Goal: Transaction & Acquisition: Book appointment/travel/reservation

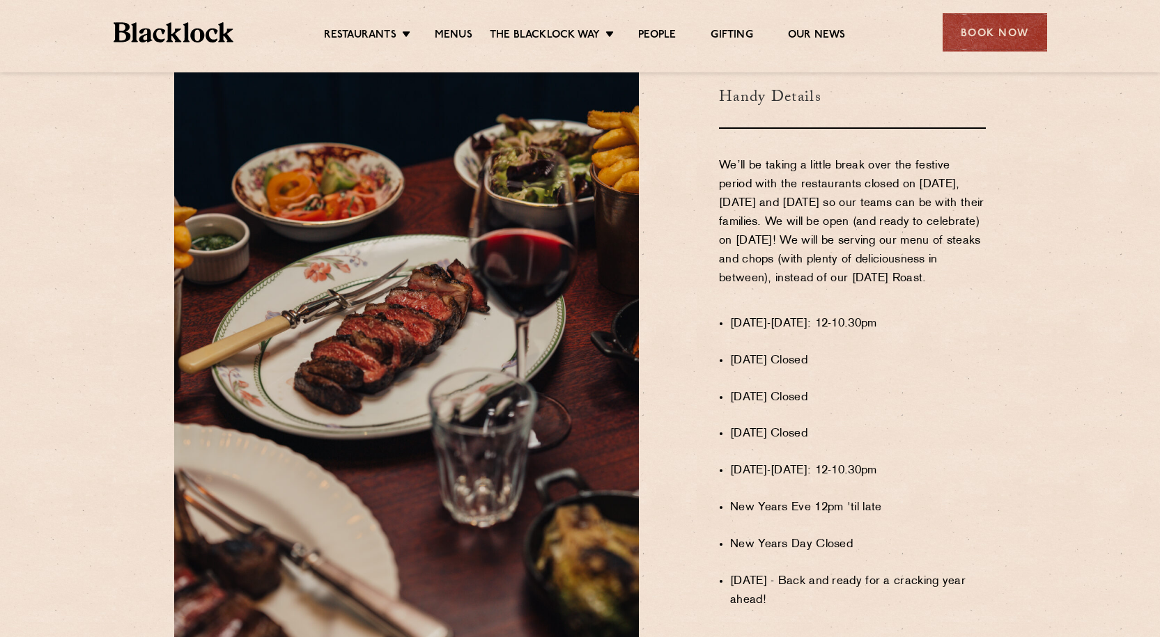
scroll to position [836, 0]
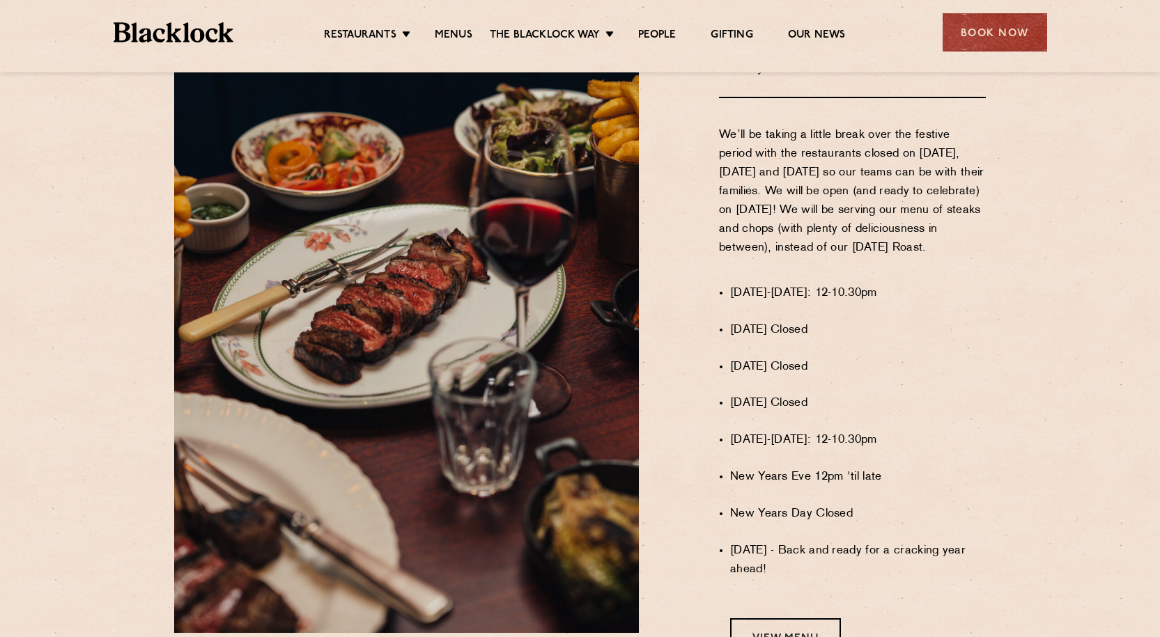
drag, startPoint x: 731, startPoint y: 313, endPoint x: 971, endPoint y: 330, distance: 240.8
click at [971, 330] on ul "1st-23rd December: 12-10.30pm Christmas Eve Closed Christmas Day Closed Boxing …" at bounding box center [858, 461] width 256 height 391
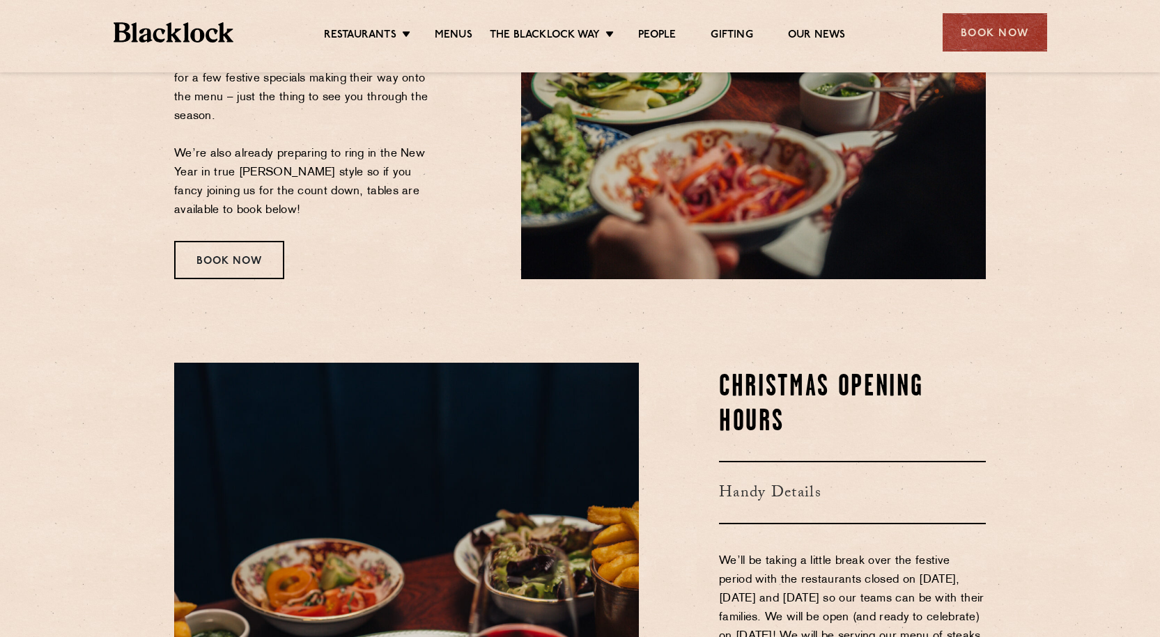
scroll to position [169, 0]
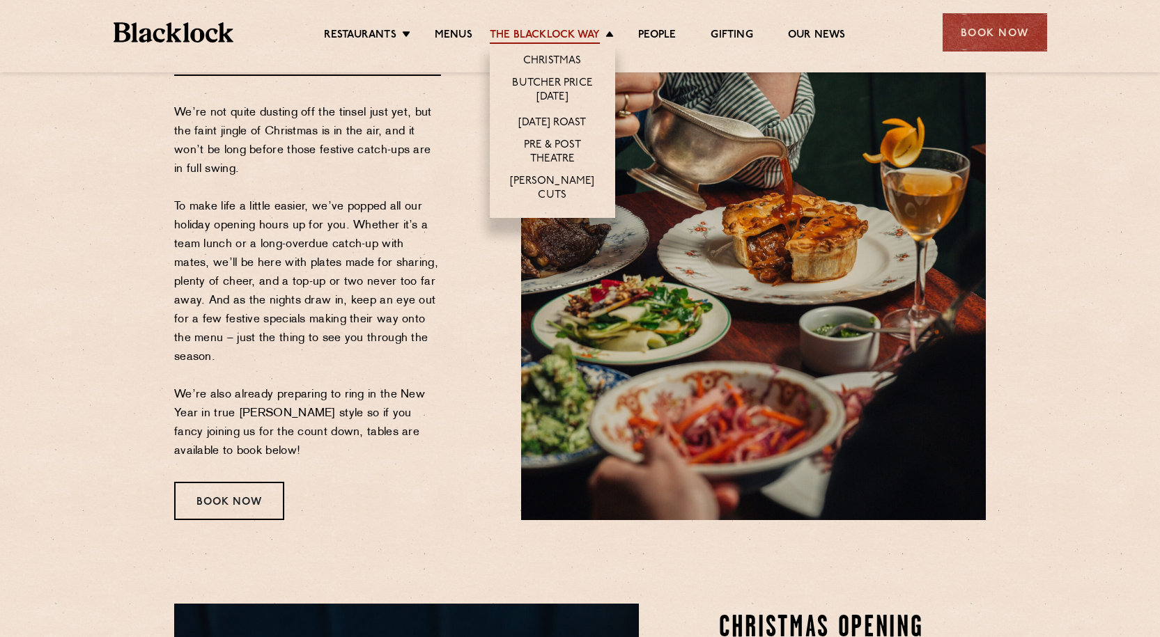
click at [593, 29] on link "The Blacklock Way" at bounding box center [545, 36] width 110 height 15
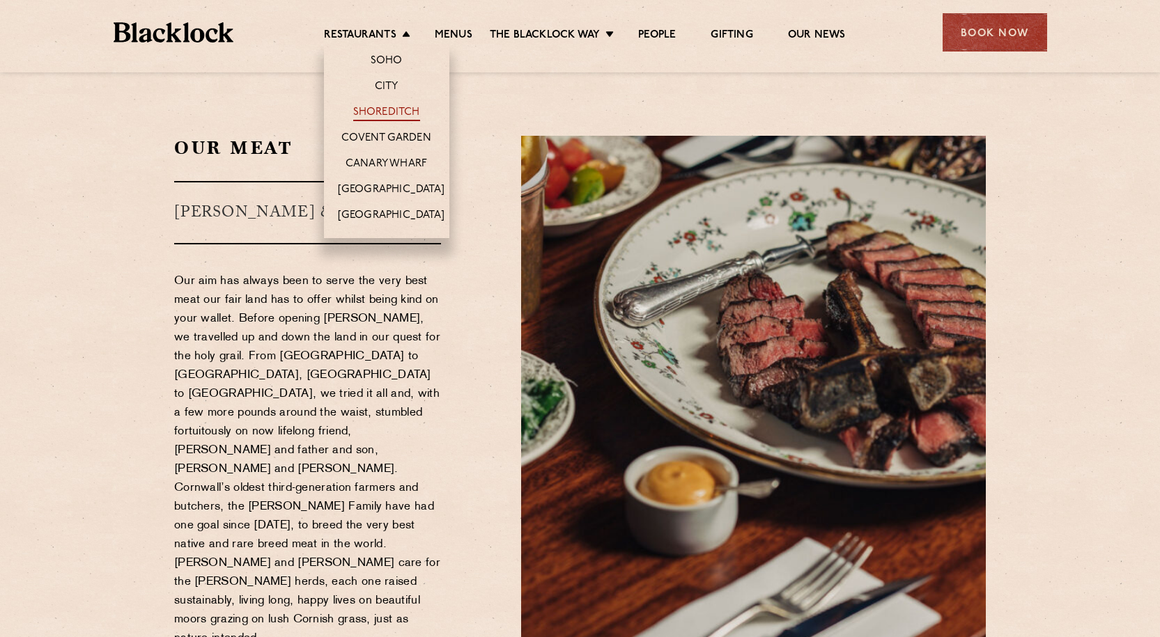
click at [389, 109] on link "Shoreditch" at bounding box center [386, 113] width 67 height 15
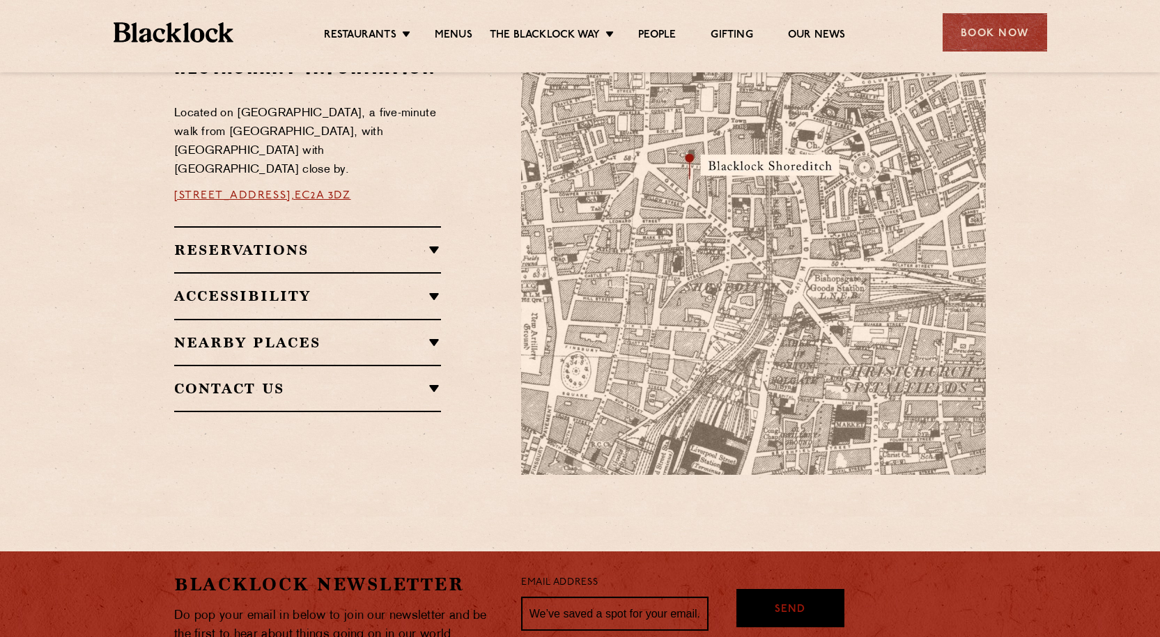
scroll to position [836, 0]
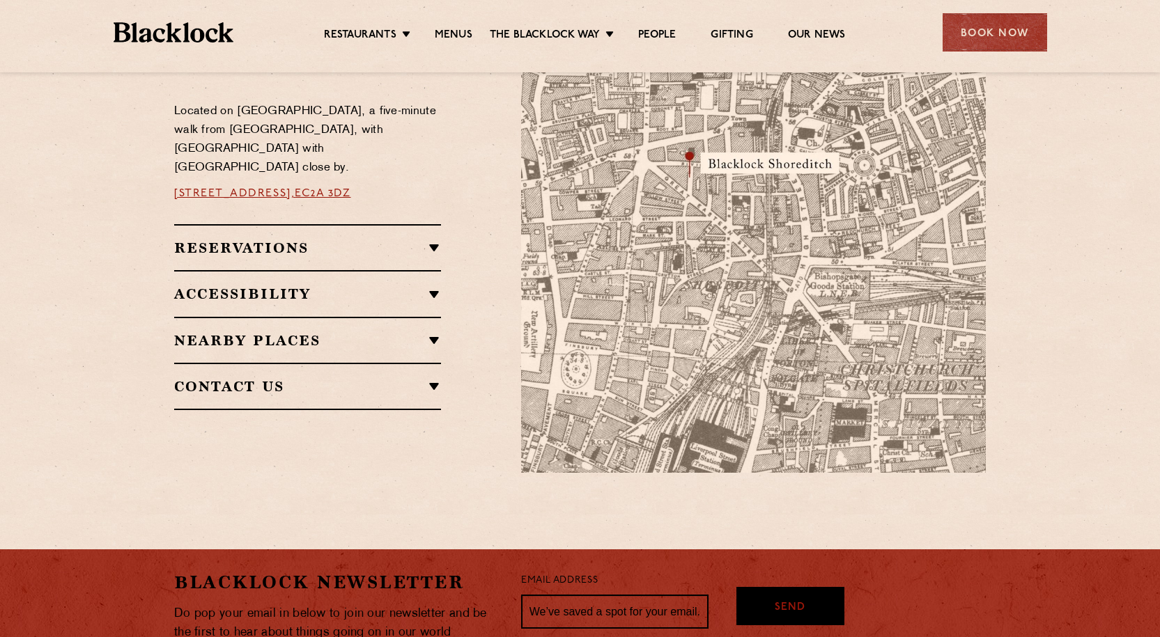
click at [405, 242] on h2 "Reservations" at bounding box center [307, 248] width 267 height 17
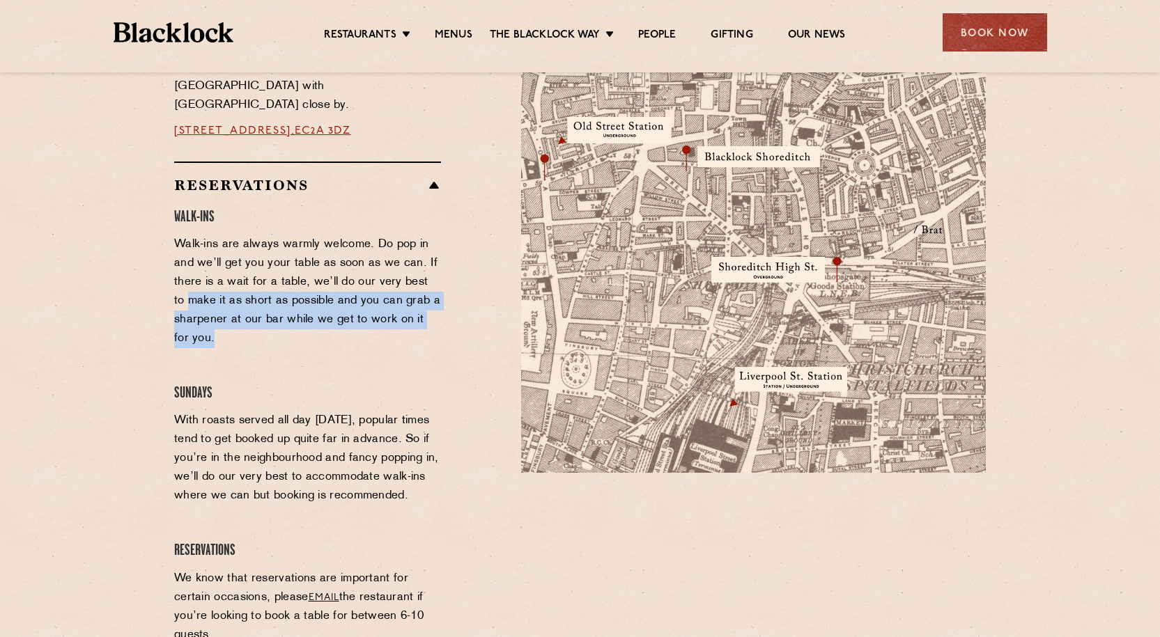
drag, startPoint x: 168, startPoint y: 286, endPoint x: 403, endPoint y: 319, distance: 237.7
click at [403, 319] on div "Restaurant Information Located on Rivington Street, a five-minute walk from Old…" at bounding box center [337, 391] width 347 height 814
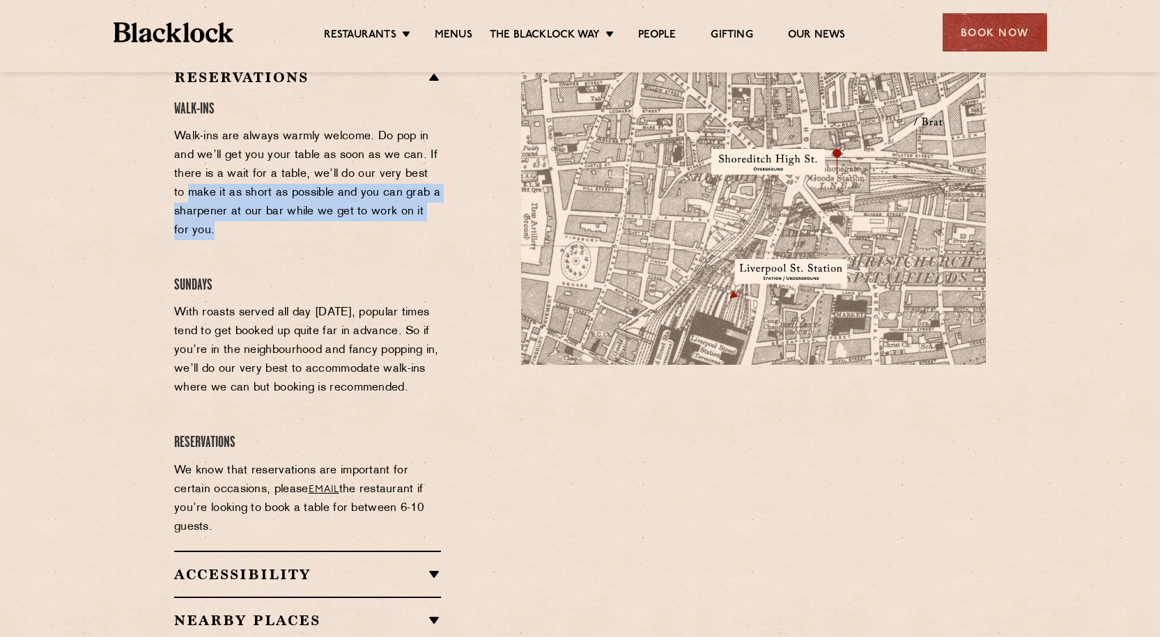
scroll to position [975, 0]
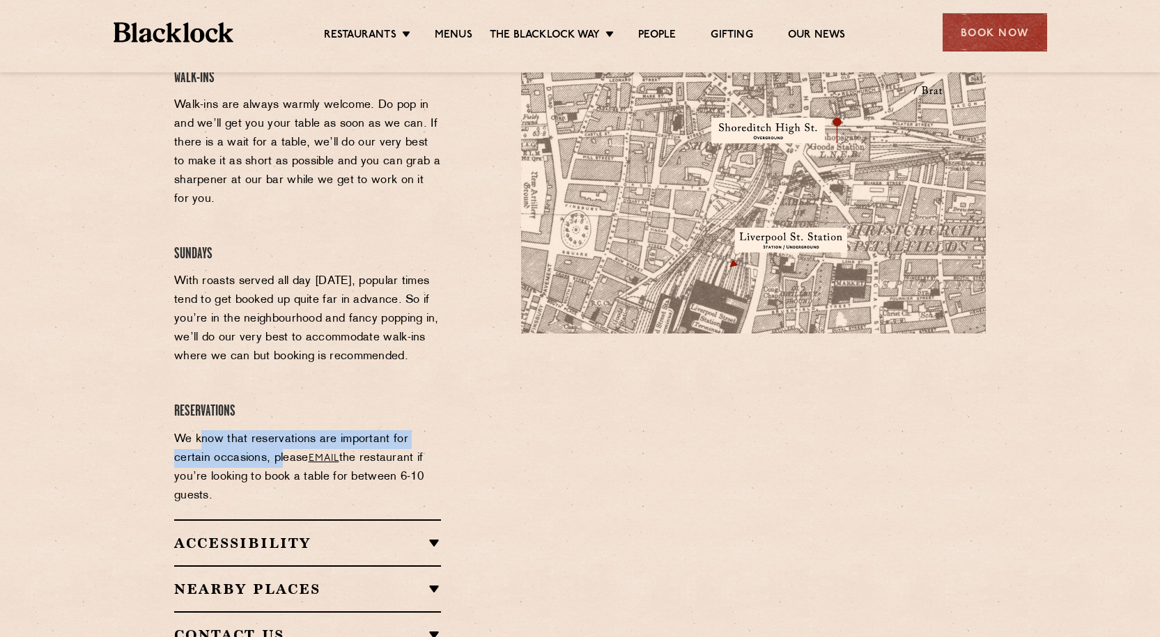
drag, startPoint x: 203, startPoint y: 428, endPoint x: 281, endPoint y: 445, distance: 79.8
click at [281, 445] on p "We know that reservations are important for certain occasions, please email the…" at bounding box center [307, 467] width 267 height 75
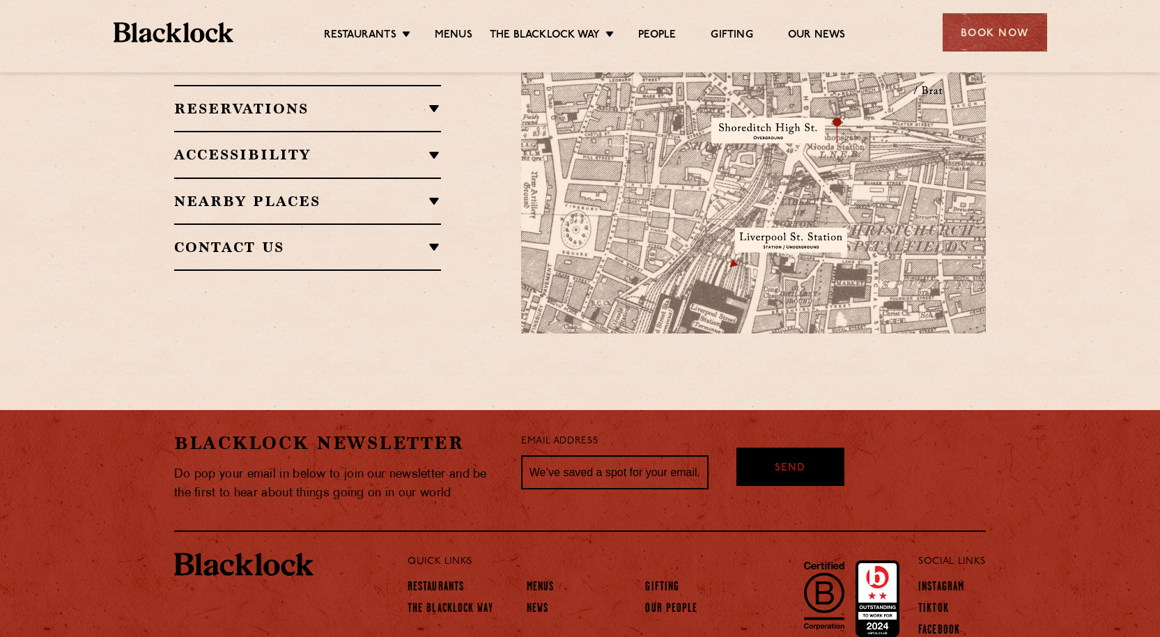
click at [309, 101] on h2 "Reservations" at bounding box center [307, 108] width 267 height 17
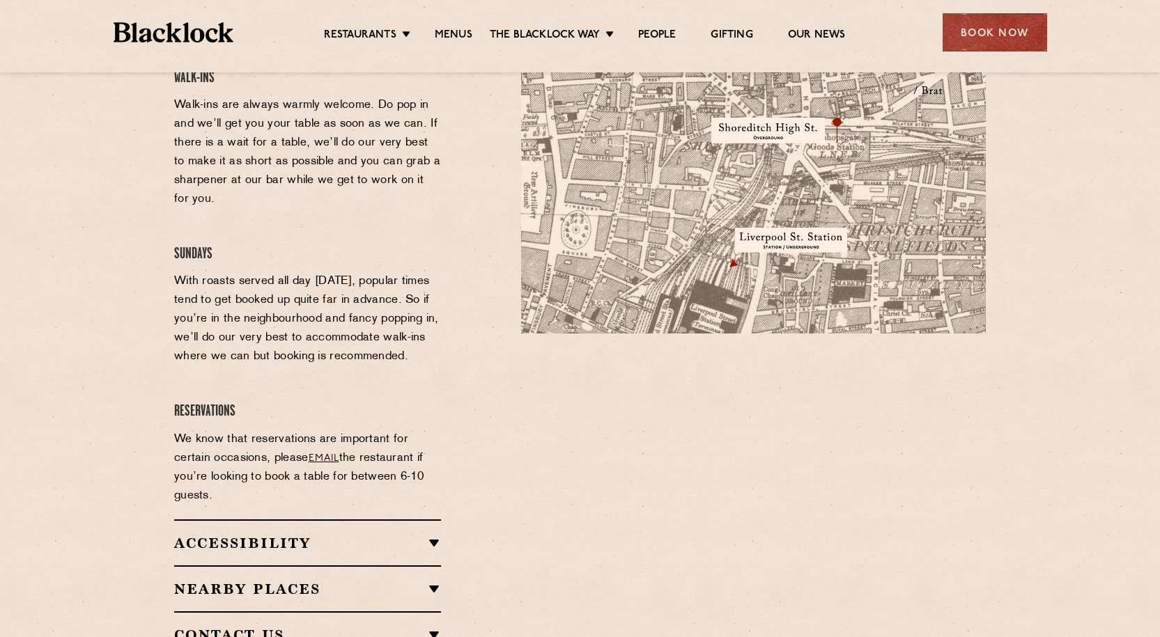
drag, startPoint x: 327, startPoint y: 440, endPoint x: 273, endPoint y: 298, distance: 151.9
click at [273, 298] on p "With roasts served all day Sunday, popular times tend to get booked up quite fa…" at bounding box center [307, 319] width 267 height 94
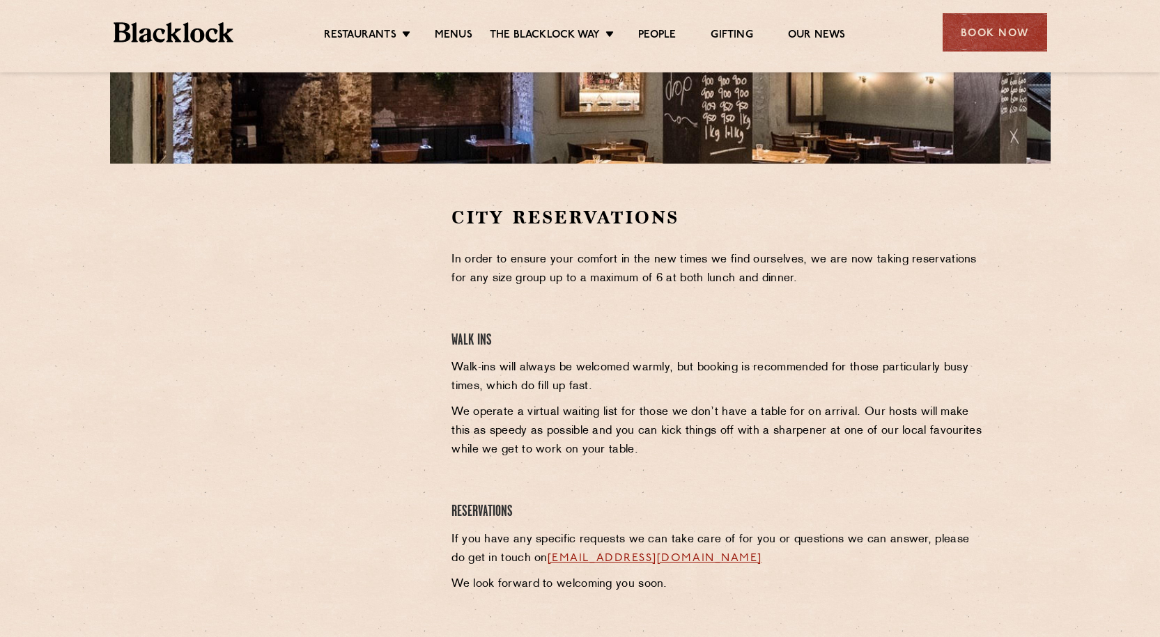
scroll to position [488, 0]
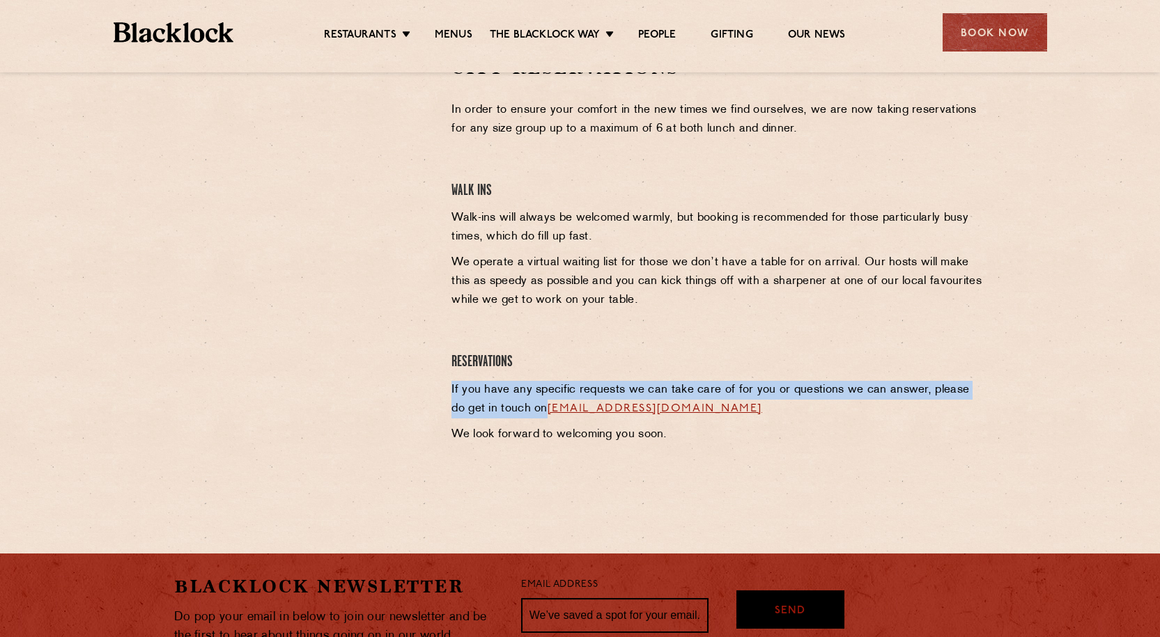
drag, startPoint x: 448, startPoint y: 389, endPoint x: 529, endPoint y: 400, distance: 81.6
click at [529, 400] on div "City Reservations In order to ensure your comfort in the new times we find ours…" at bounding box center [718, 266] width 555 height 421
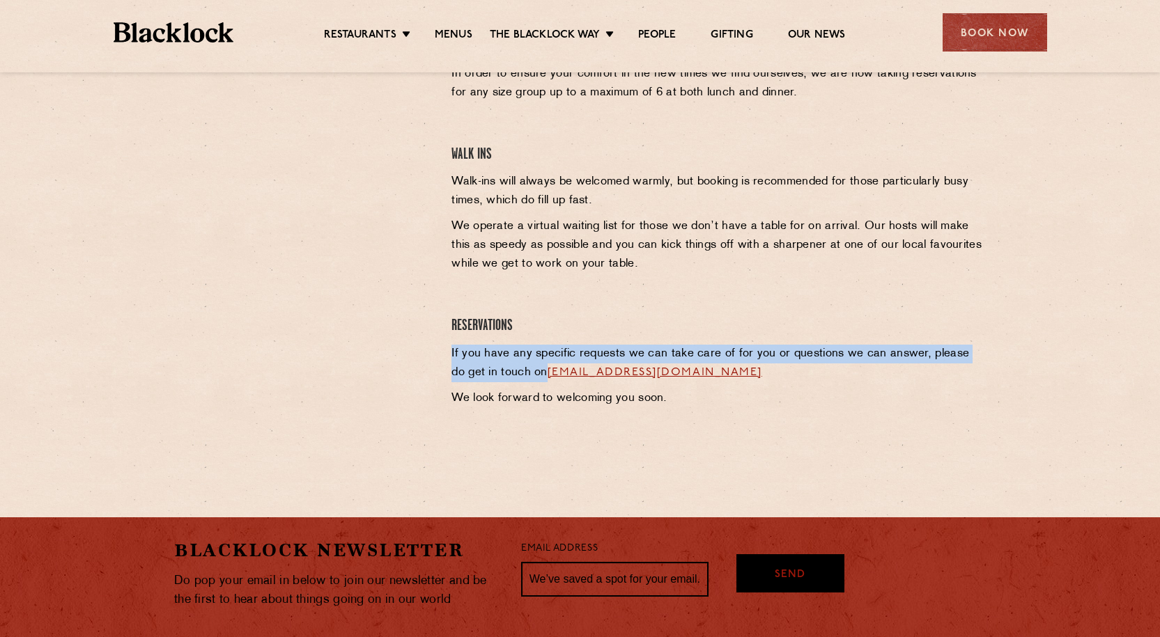
scroll to position [557, 0]
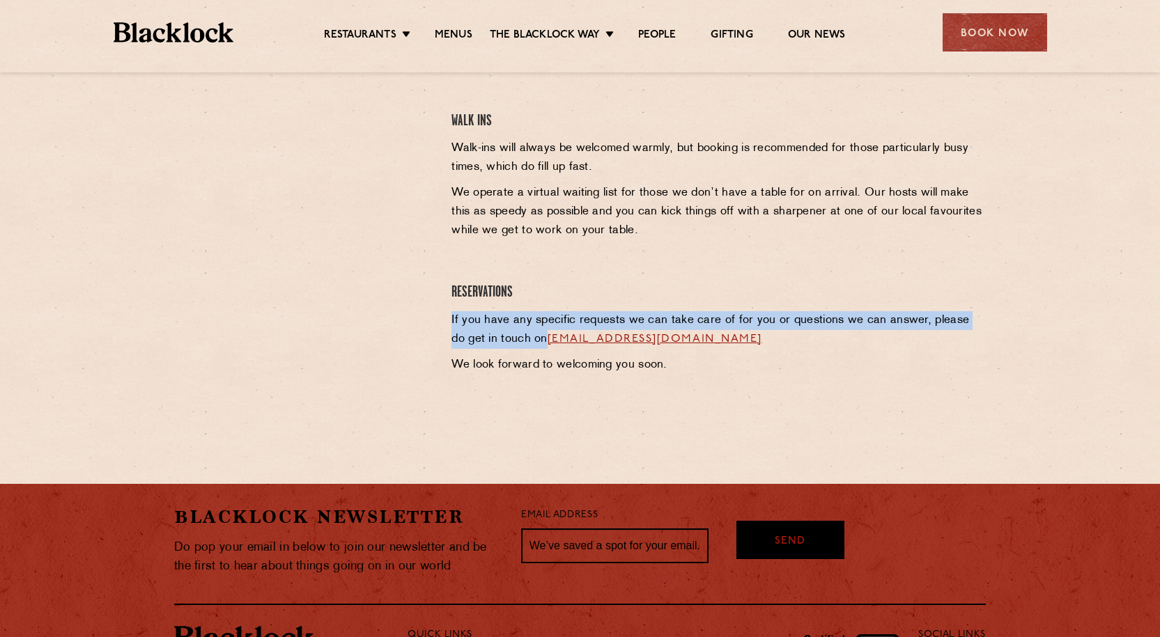
click at [472, 341] on p "If you have any specific requests we can take care of for you or questions we c…" at bounding box center [718, 330] width 534 height 38
drag, startPoint x: 492, startPoint y: 338, endPoint x: 448, endPoint y: 316, distance: 48.9
click at [448, 316] on div "City Reservations In order to ensure your comfort in the new times we find ours…" at bounding box center [718, 196] width 555 height 421
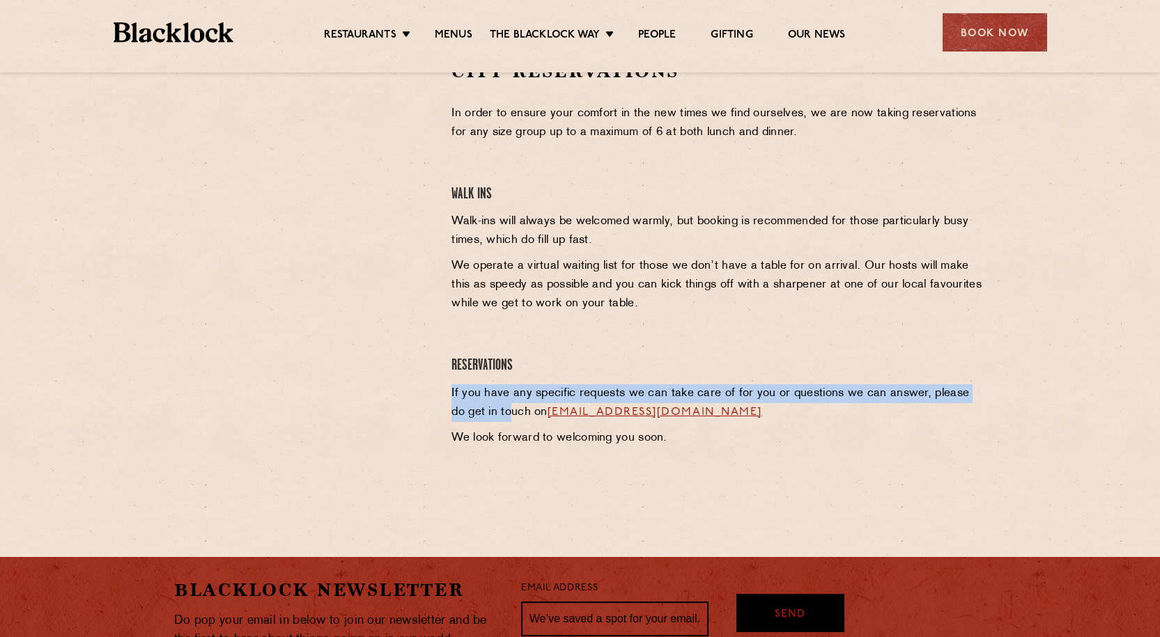
scroll to position [497, 0]
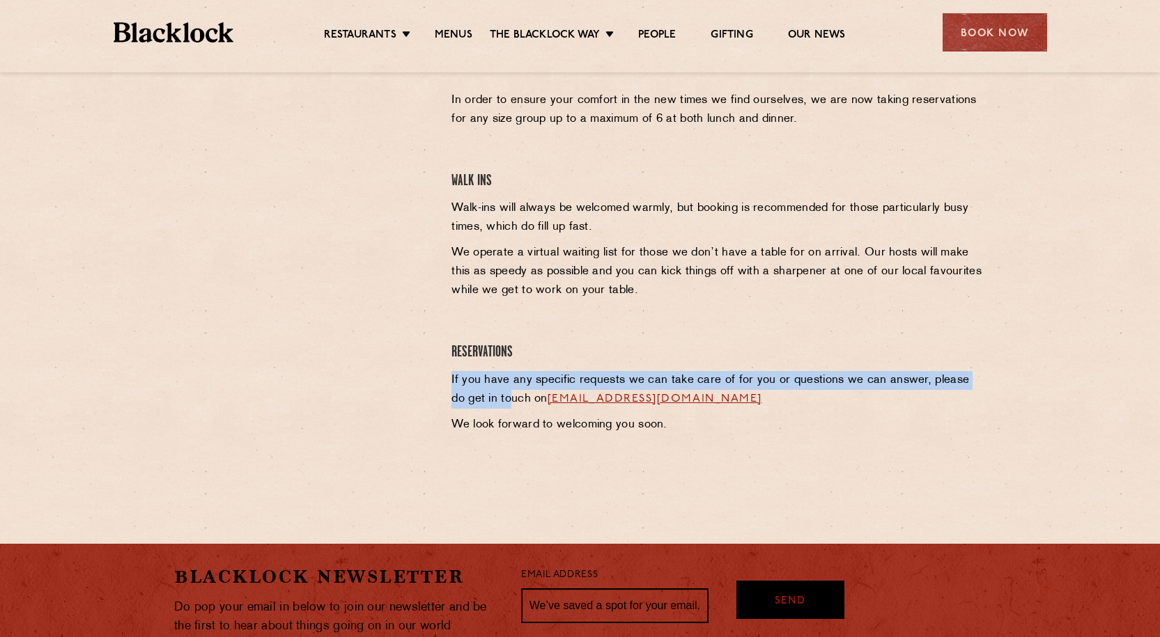
drag, startPoint x: 587, startPoint y: 397, endPoint x: 587, endPoint y: 406, distance: 9.1
click at [587, 397] on link "[EMAIL_ADDRESS][DOMAIN_NAME]" at bounding box center [654, 398] width 215 height 11
